Goal: Contribute content: Add original content to the website for others to see

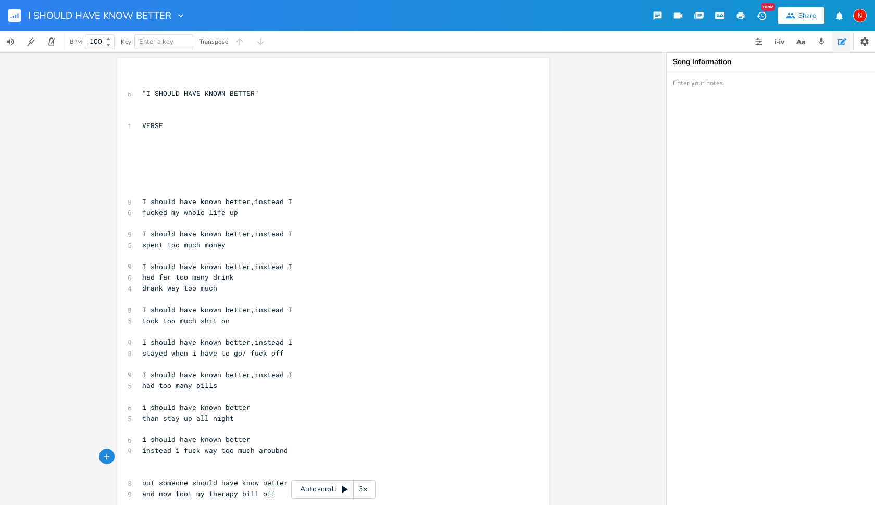
scroll to position [0, 1]
click at [695, 427] on textarea at bounding box center [771, 288] width 208 height 433
click at [18, 14] on icon "button" at bounding box center [18, 15] width 1 height 5
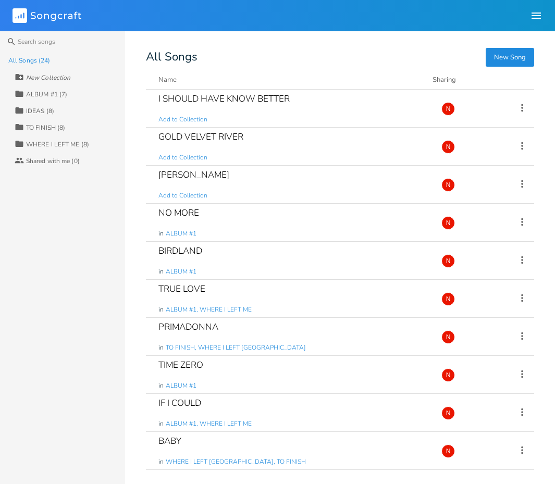
click at [506, 58] on button "New Song" at bounding box center [509, 57] width 48 height 19
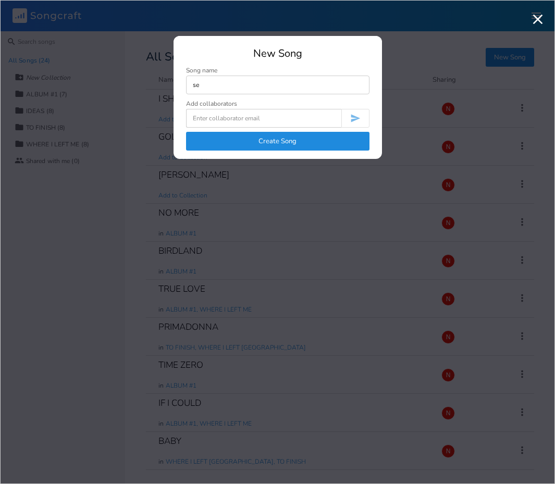
type input "s"
type input "SERIAL SINNER"
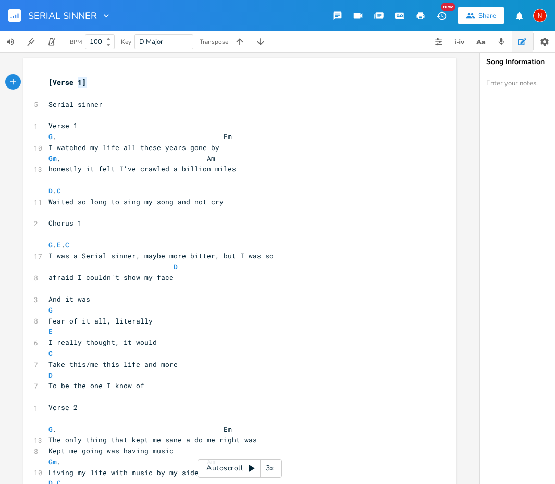
type textarea "[Verse 1]"
drag, startPoint x: 91, startPoint y: 83, endPoint x: 45, endPoint y: 82, distance: 46.4
click at [46, 82] on pre "[Verse 1]" at bounding box center [234, 82] width 376 height 11
drag, startPoint x: 103, startPoint y: 104, endPoint x: 41, endPoint y: 103, distance: 62.0
click at [41, 103] on div "Serial sinner x ​ ​ 5 Serial sinner ​ 1 Verse 1 G . Em 10 I watched my life all…" at bounding box center [239, 421] width 432 height 727
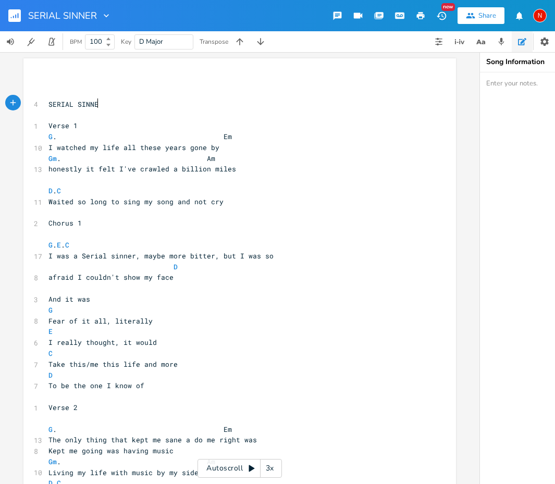
scroll to position [0, 42]
type textarea "SERIAL SINNER."
click at [103, 103] on span "SERIAL SINNER." at bounding box center [77, 103] width 58 height 9
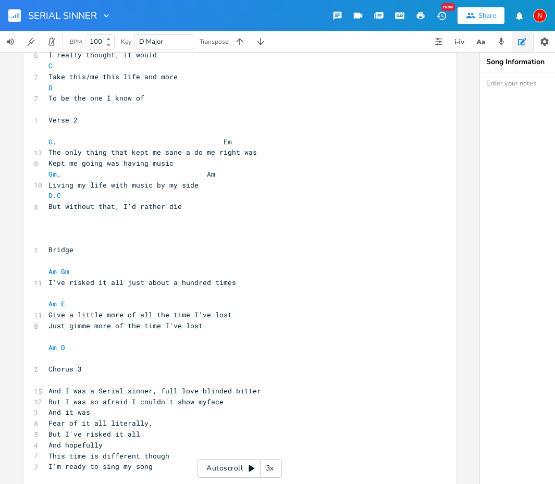
scroll to position [287, 0]
click at [13, 20] on rect "button" at bounding box center [14, 15] width 13 height 13
